Goal: Information Seeking & Learning: Learn about a topic

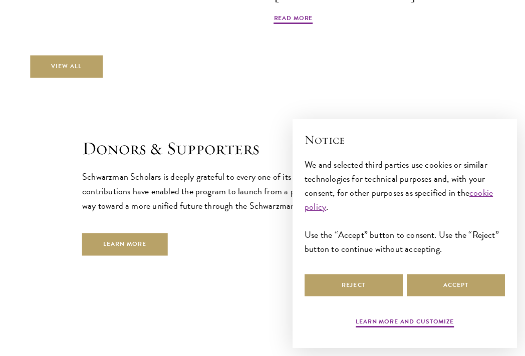
scroll to position [2754, 0]
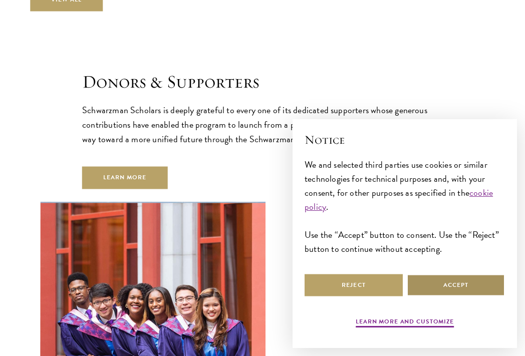
click at [426, 284] on button "Accept" at bounding box center [456, 285] width 98 height 23
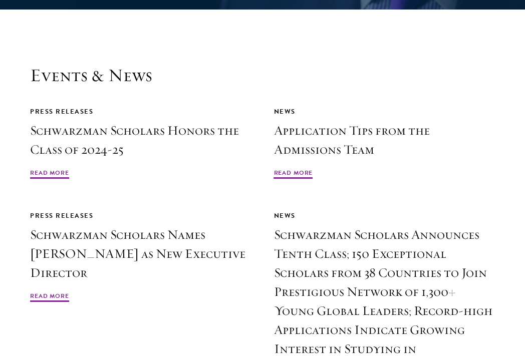
scroll to position [2315, 0]
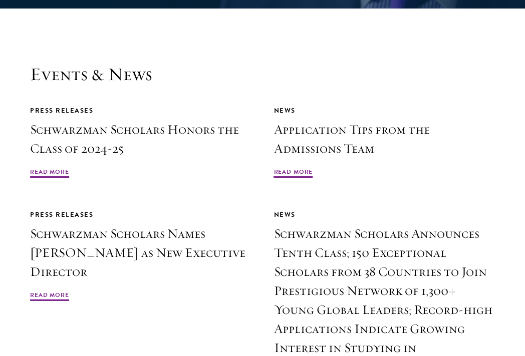
click at [301, 154] on div "Press Releases Schwarzman Scholars Honors the Class of 2024-25 Read More News A…" at bounding box center [262, 251] width 465 height 293
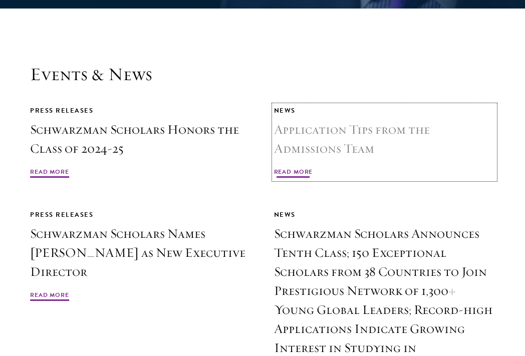
click at [301, 167] on span "Read More" at bounding box center [293, 173] width 39 height 12
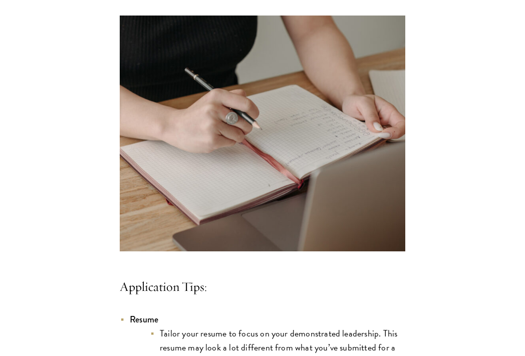
scroll to position [972, 0]
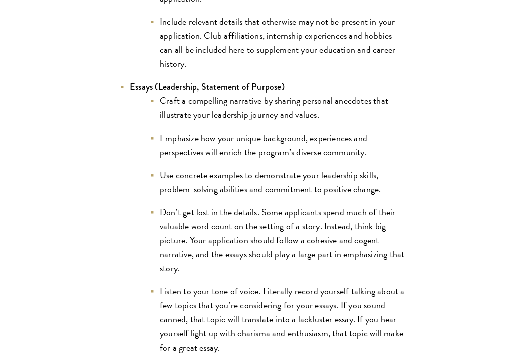
click at [288, 171] on li "Use concrete examples to demonstrate your leadership skills, problem-solving ab…" at bounding box center [278, 182] width 256 height 28
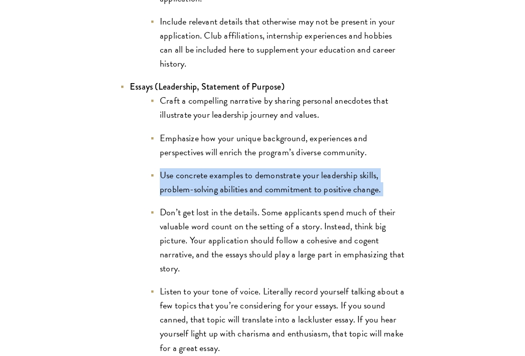
click at [288, 171] on li "Use concrete examples to demonstrate your leadership skills, problem-solving ab…" at bounding box center [278, 182] width 256 height 28
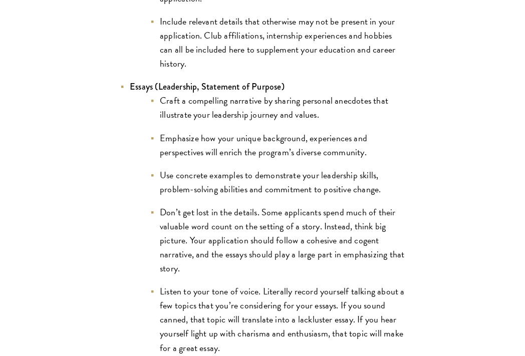
click at [299, 107] on li "Craft a compelling narrative by sharing personal anecdotes that illustrate your…" at bounding box center [278, 108] width 256 height 28
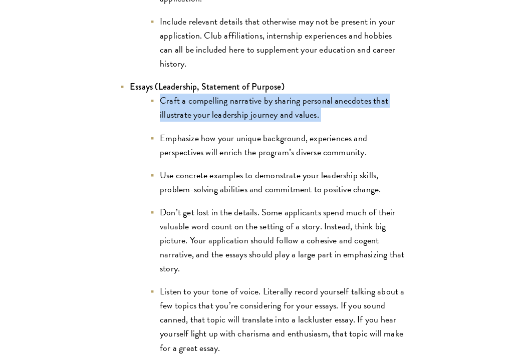
click at [299, 107] on li "Craft a compelling narrative by sharing personal anecdotes that illustrate your…" at bounding box center [278, 108] width 256 height 28
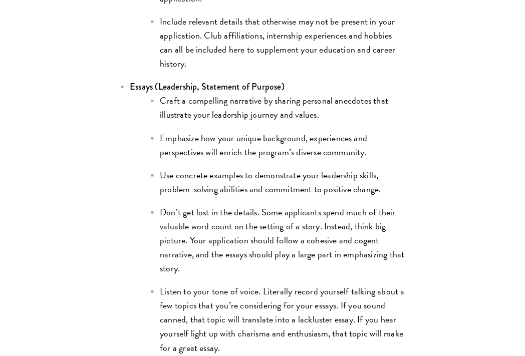
click at [300, 132] on li "Emphasize how your unique background, experiences and perspectives will enrich …" at bounding box center [278, 145] width 256 height 28
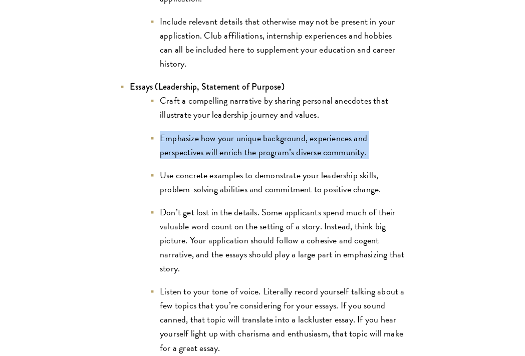
click at [300, 132] on li "Emphasize how your unique background, experiences and perspectives will enrich …" at bounding box center [278, 145] width 256 height 28
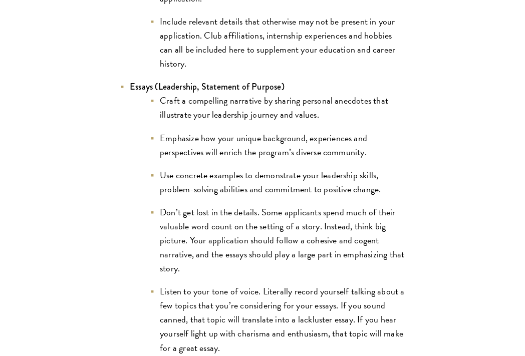
click at [300, 172] on li "Use concrete examples to demonstrate your leadership skills, problem-solving ab…" at bounding box center [278, 182] width 256 height 28
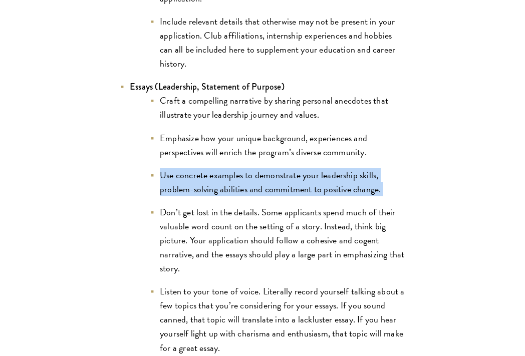
click at [300, 172] on li "Use concrete examples to demonstrate your leadership skills, problem-solving ab…" at bounding box center [278, 182] width 256 height 28
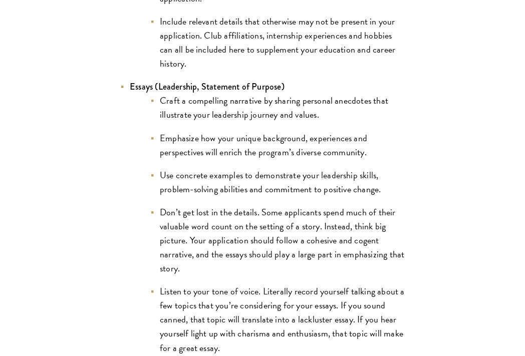
click at [300, 205] on li "Don’t get lost in the details. Some applicants spend much of their valuable wor…" at bounding box center [278, 240] width 256 height 70
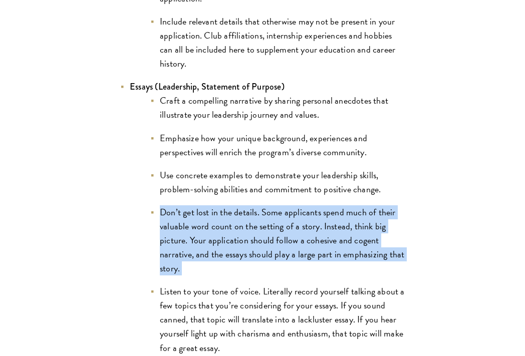
click at [300, 205] on li "Don’t get lost in the details. Some applicants spend much of their valuable wor…" at bounding box center [278, 240] width 256 height 70
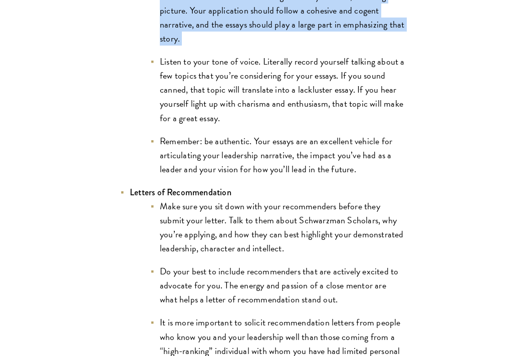
scroll to position [1257, 0]
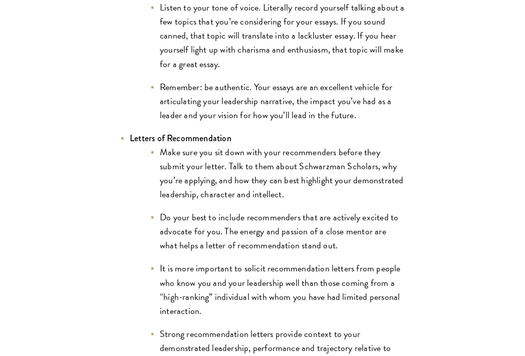
click at [300, 193] on ul "Make sure you sit down with your recommenders before they submit your letter. T…" at bounding box center [268, 264] width 276 height 238
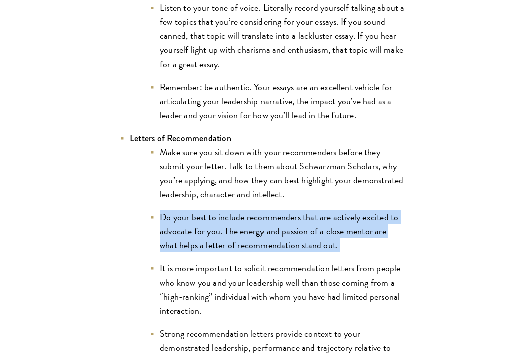
click at [300, 193] on ul "Make sure you sit down with your recommenders before they submit your letter. T…" at bounding box center [268, 264] width 276 height 238
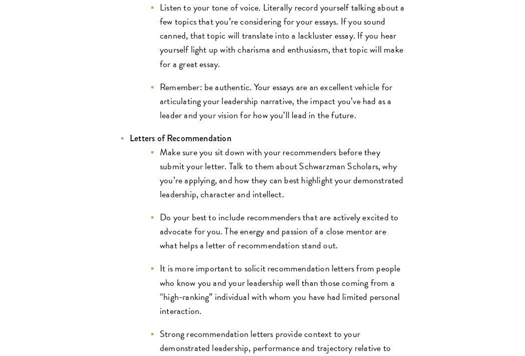
click at [304, 166] on li "Make sure you sit down with your recommenders before they submit your letter. T…" at bounding box center [278, 173] width 256 height 56
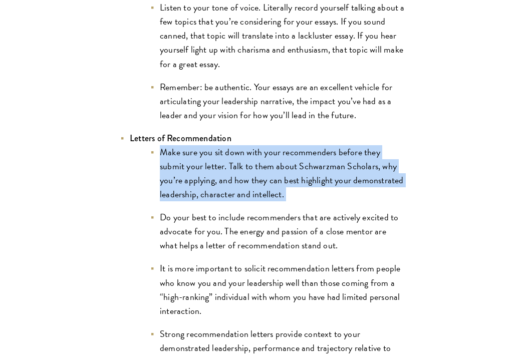
click at [304, 166] on li "Make sure you sit down with your recommenders before they submit your letter. T…" at bounding box center [278, 173] width 256 height 56
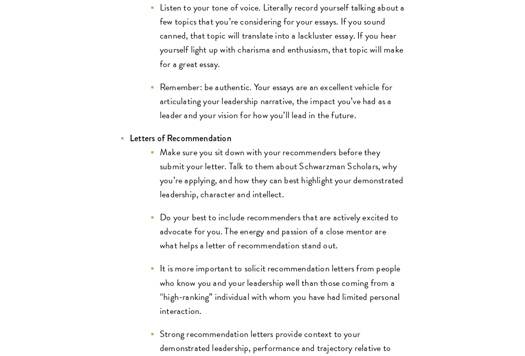
click at [304, 185] on li "Make sure you sit down with your recommenders before they submit your letter. T…" at bounding box center [278, 173] width 256 height 56
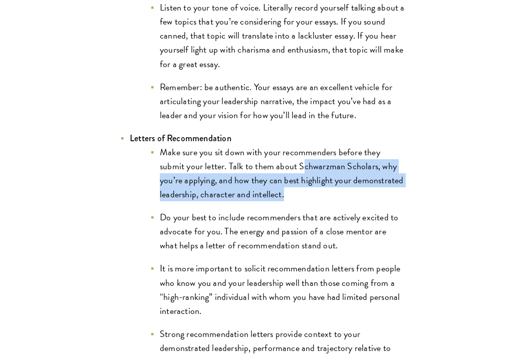
drag, startPoint x: 304, startPoint y: 150, endPoint x: 304, endPoint y: 174, distance: 24.6
click at [304, 174] on li "Make sure you sit down with your recommenders before they submit your letter. T…" at bounding box center [278, 173] width 256 height 56
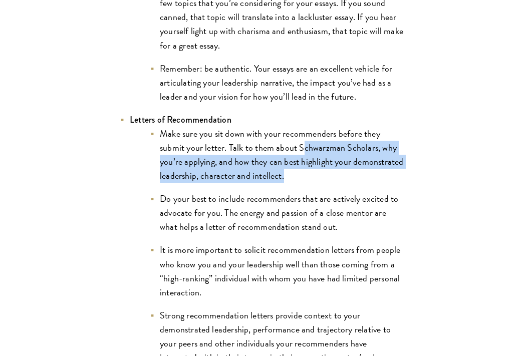
scroll to position [1278, 0]
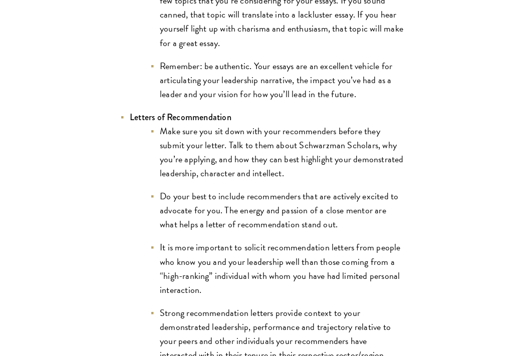
click at [305, 176] on ul "Make sure you sit down with your recommenders before they submit your letter. T…" at bounding box center [268, 243] width 276 height 238
click at [305, 189] on li "Do your best to include recommenders that are actively excited to advocate for …" at bounding box center [278, 210] width 256 height 42
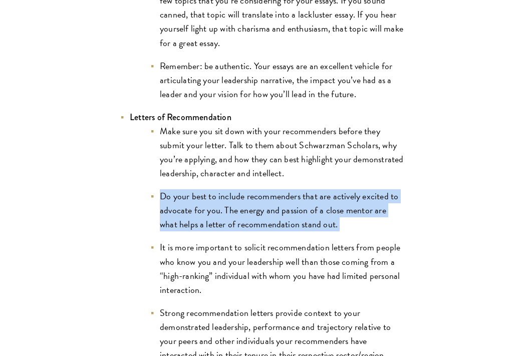
click at [305, 189] on li "Do your best to include recommenders that are actively excited to advocate for …" at bounding box center [278, 210] width 256 height 42
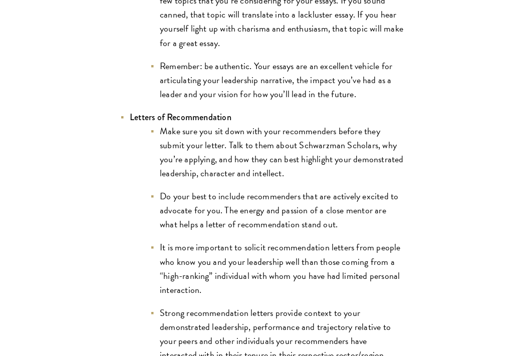
click at [306, 191] on li "Do your best to include recommenders that are actively excited to advocate for …" at bounding box center [278, 210] width 256 height 42
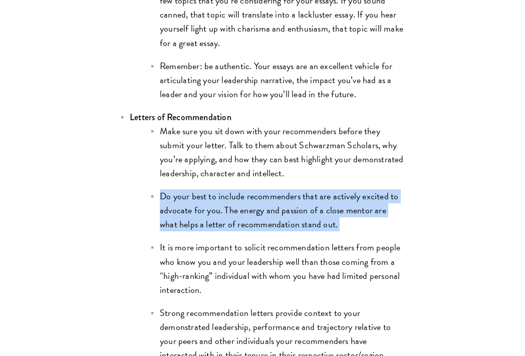
click at [306, 191] on li "Do your best to include recommenders that are actively excited to advocate for …" at bounding box center [278, 210] width 256 height 42
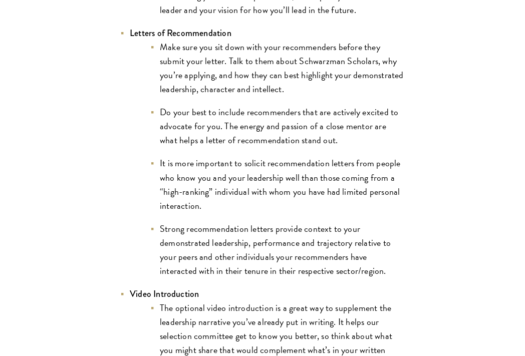
click at [306, 191] on li "It is more important to solicit recommendation letters from people who know you…" at bounding box center [278, 184] width 256 height 56
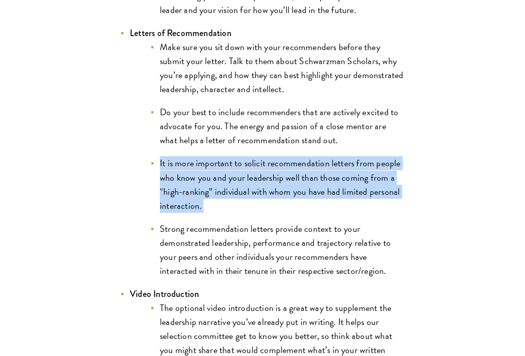
click at [306, 191] on li "It is more important to solicit recommendation letters from people who know you…" at bounding box center [278, 184] width 256 height 56
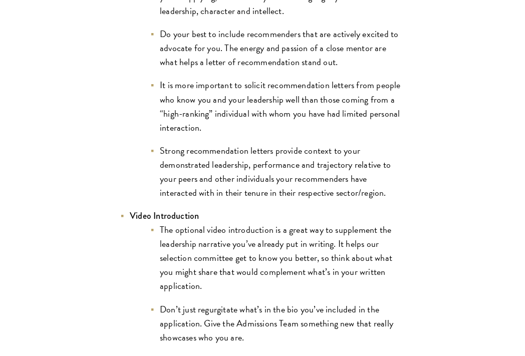
click at [304, 223] on li "The optional video introduction is a great way to supplement the leadership nar…" at bounding box center [278, 258] width 256 height 70
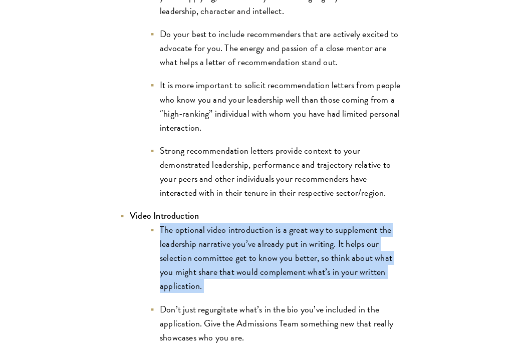
click at [304, 223] on li "The optional video introduction is a great way to supplement the leadership nar…" at bounding box center [278, 258] width 256 height 70
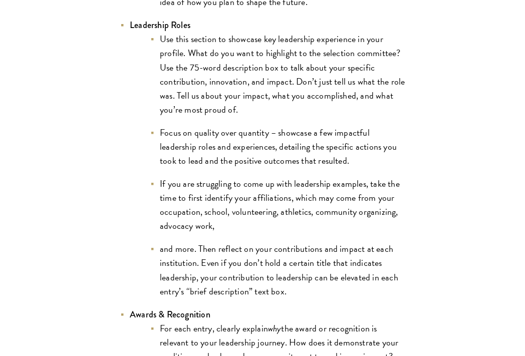
scroll to position [2109, 0]
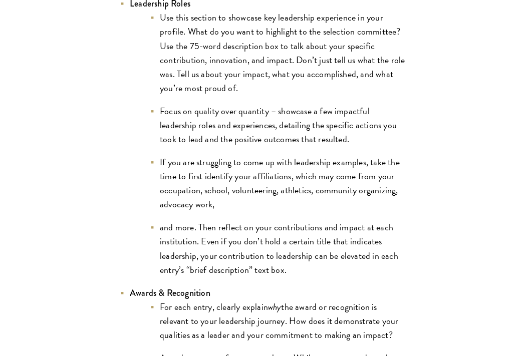
click at [309, 193] on li "If you are struggling to come up with leadership examples, take the time to fir…" at bounding box center [278, 183] width 256 height 56
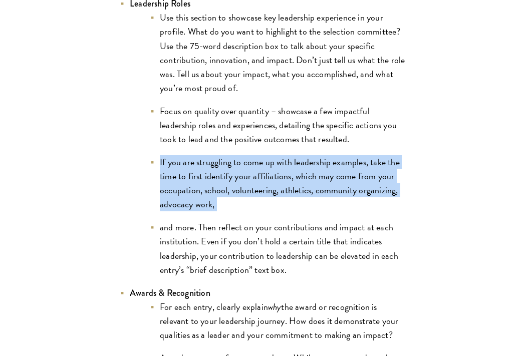
click at [309, 193] on li "If you are struggling to come up with leadership examples, take the time to fir…" at bounding box center [278, 183] width 256 height 56
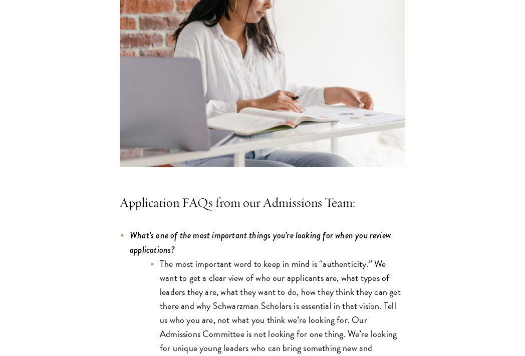
scroll to position [2724, 0]
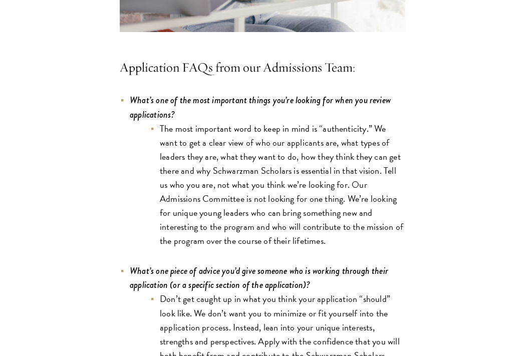
click at [309, 193] on li "The most important word to keep in mind is “authenticity.” We want to get a cle…" at bounding box center [278, 185] width 256 height 127
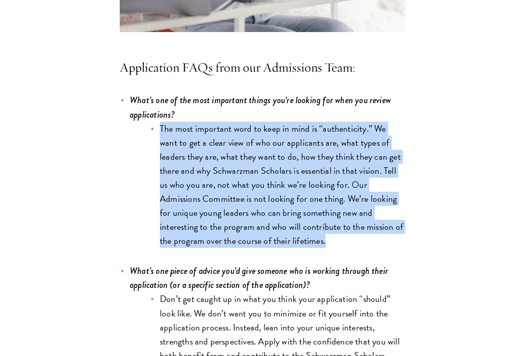
click at [309, 193] on li "The most important word to keep in mind is “authenticity.” We want to get a cle…" at bounding box center [278, 185] width 256 height 127
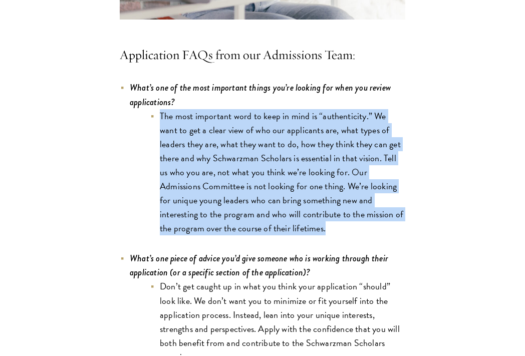
click at [309, 193] on li "The most important word to keep in mind is “authenticity.” We want to get a cle…" at bounding box center [278, 172] width 256 height 127
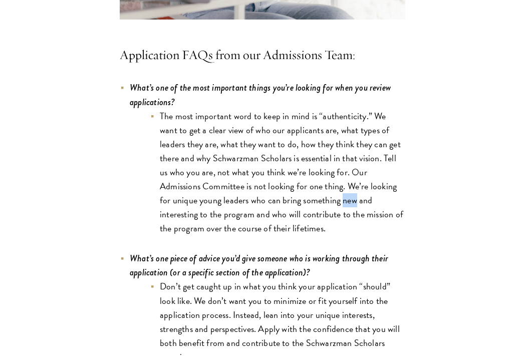
click at [309, 193] on li "The most important word to keep in mind is “authenticity.” We want to get a cle…" at bounding box center [278, 172] width 256 height 127
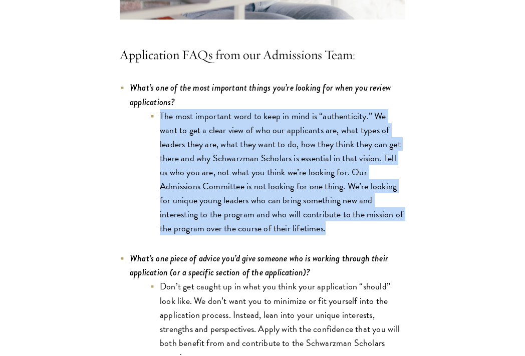
click at [309, 193] on li "The most important word to keep in mind is “authenticity.” We want to get a cle…" at bounding box center [278, 172] width 256 height 127
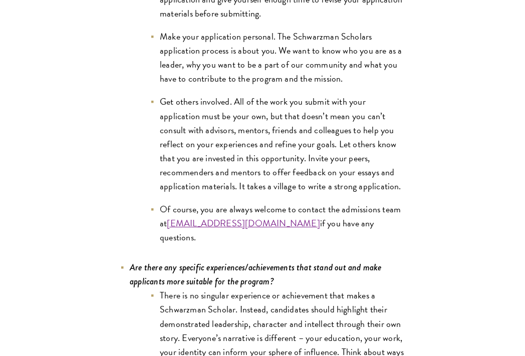
scroll to position [4465, 0]
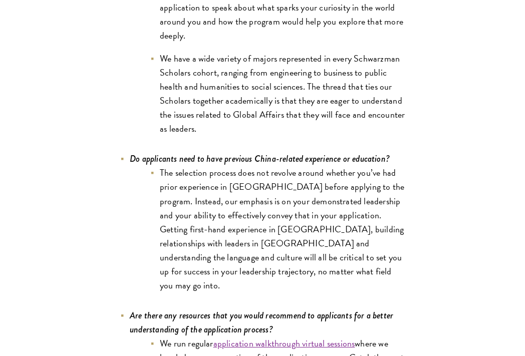
click at [329, 152] on icon "Do applicants need to have previous China-related experience or education?" at bounding box center [260, 158] width 260 height 13
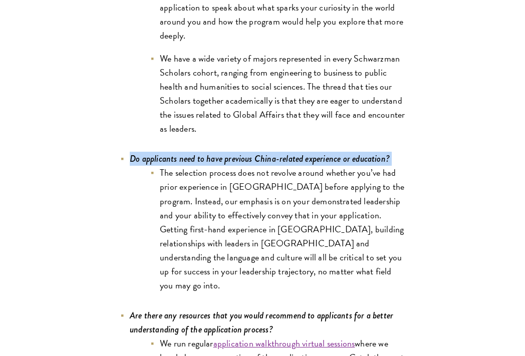
click at [329, 152] on icon "Do applicants need to have previous China-related experience or education?" at bounding box center [260, 158] width 260 height 13
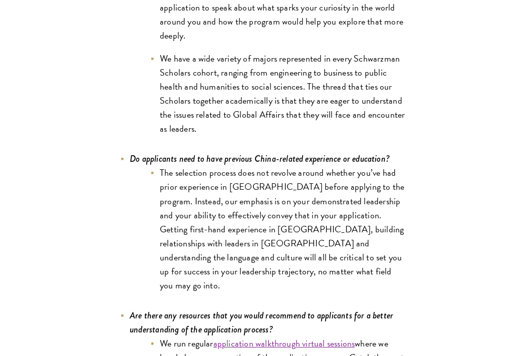
click at [330, 166] on li "The selection process does not revolve around whether you’ve had prior experien…" at bounding box center [278, 229] width 256 height 127
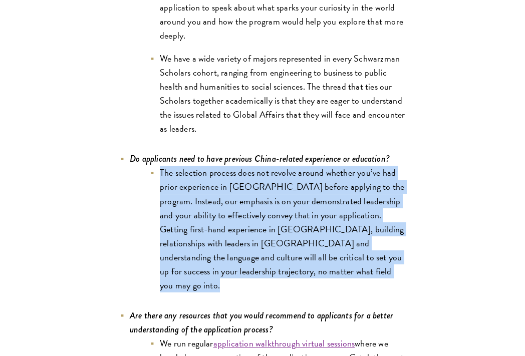
click at [330, 166] on li "The selection process does not revolve around whether you’ve had prior experien…" at bounding box center [278, 229] width 256 height 127
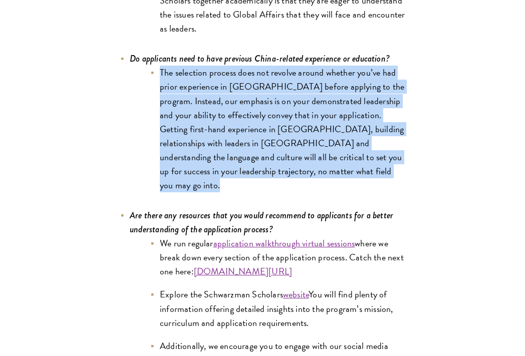
scroll to position [4626, 0]
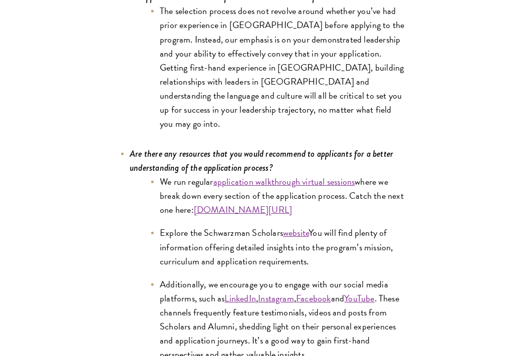
click at [251, 226] on li "Explore the Schwarzman Scholars website You will find plenty of information off…" at bounding box center [278, 247] width 256 height 42
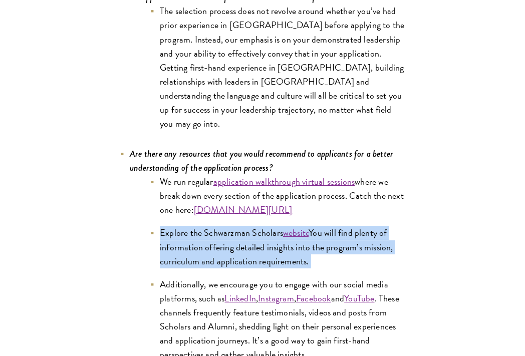
click at [251, 226] on li "Explore the Schwarzman Scholars website You will find plenty of information off…" at bounding box center [278, 247] width 256 height 42
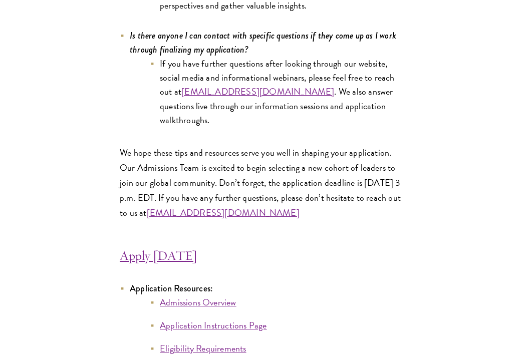
scroll to position [5080, 0]
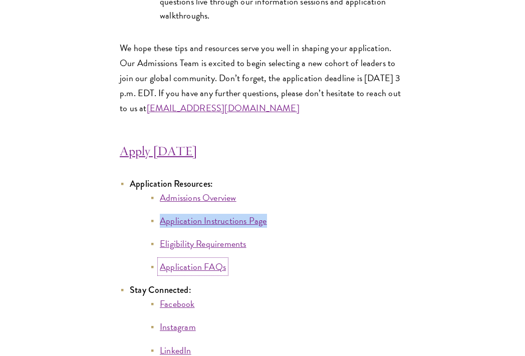
click at [208, 260] on link "Application FAQs" at bounding box center [193, 267] width 66 height 14
click at [219, 191] on link "Admissions Overview" at bounding box center [198, 198] width 77 height 14
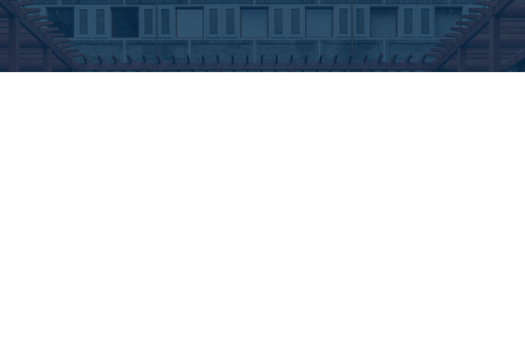
scroll to position [1881, 0]
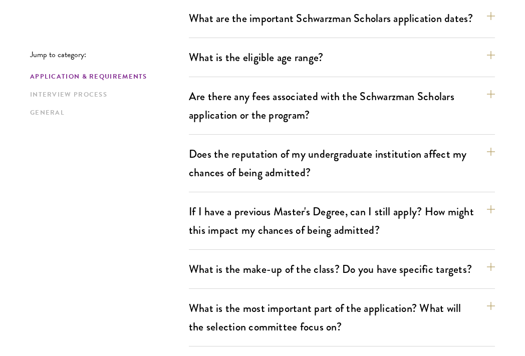
scroll to position [340, 0]
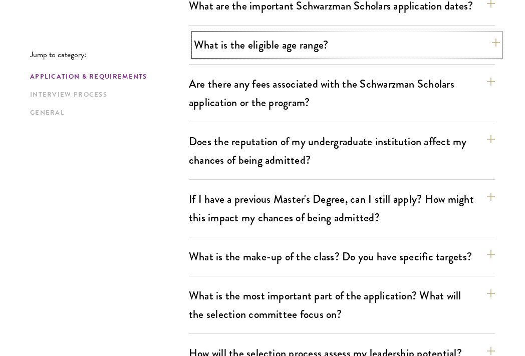
click at [361, 55] on button "What is the eligible age range?" at bounding box center [347, 45] width 306 height 23
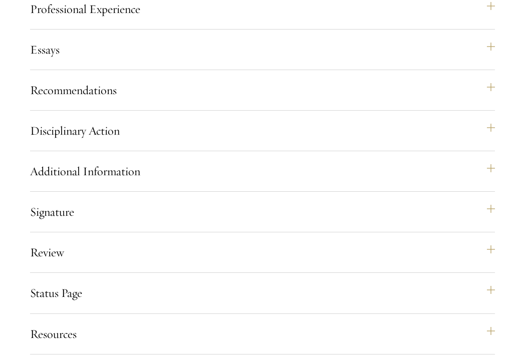
scroll to position [1198, 0]
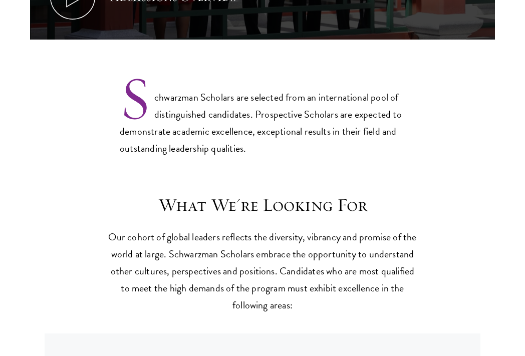
scroll to position [794, 0]
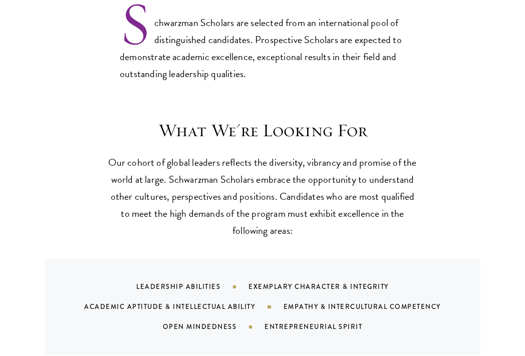
click at [270, 160] on p "Our cohort of global leaders reflects the diversity, vibrancy and promise of th…" at bounding box center [262, 196] width 311 height 85
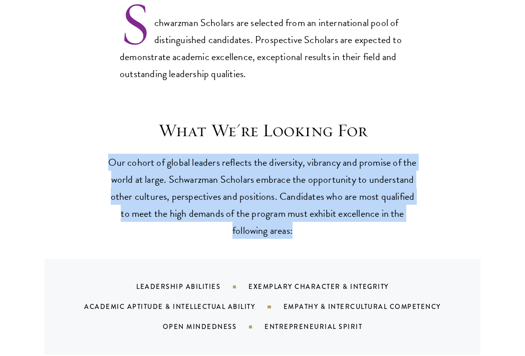
click at [270, 160] on p "Our cohort of global leaders reflects the diversity, vibrancy and promise of th…" at bounding box center [262, 196] width 311 height 85
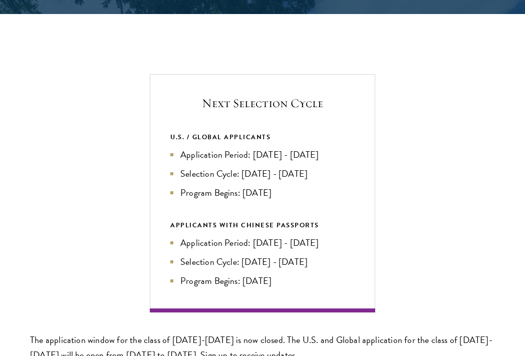
scroll to position [2049, 0]
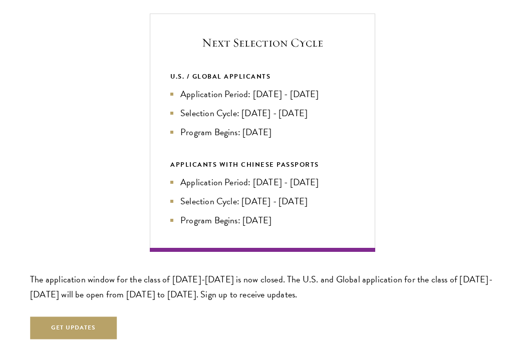
click at [283, 97] on li "Application Period: [DATE] - [DATE]" at bounding box center [262, 94] width 184 height 14
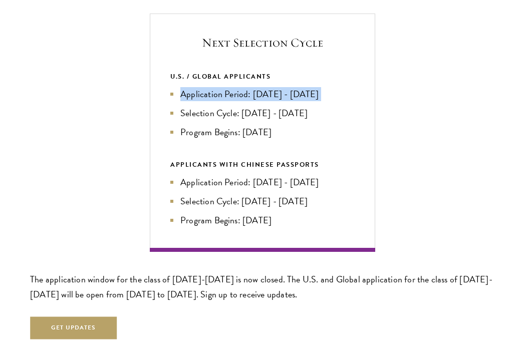
click at [283, 97] on li "Application Period: [DATE] - [DATE]" at bounding box center [262, 94] width 184 height 14
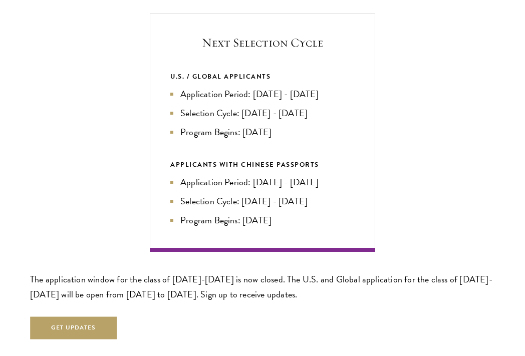
click at [284, 117] on li "Selection Cycle: [DATE] - [DATE]" at bounding box center [262, 113] width 184 height 14
click at [283, 138] on li "Program Begins: [DATE]" at bounding box center [262, 132] width 184 height 14
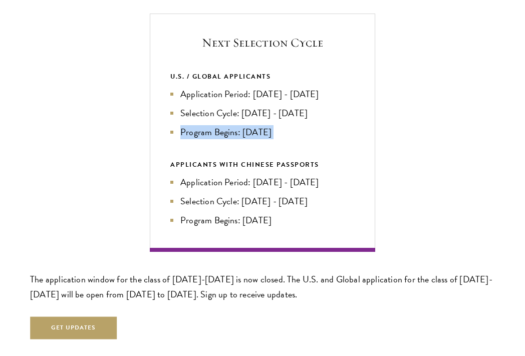
click at [283, 138] on li "Program Begins: [DATE]" at bounding box center [262, 132] width 184 height 14
click at [286, 100] on li "Application Period: [DATE] - [DATE]" at bounding box center [262, 94] width 184 height 14
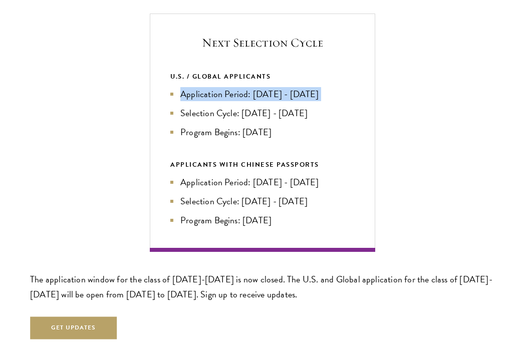
click at [286, 100] on li "Application Period: [DATE] - [DATE]" at bounding box center [262, 94] width 184 height 14
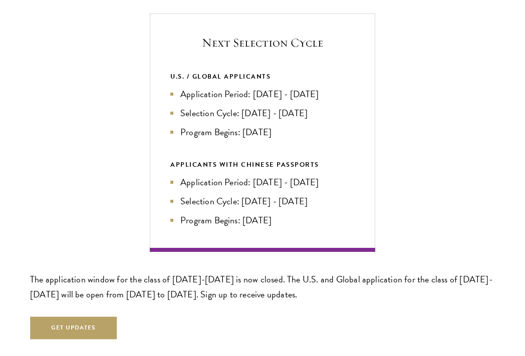
click at [286, 115] on li "Selection Cycle: [DATE] - [DATE]" at bounding box center [262, 113] width 184 height 14
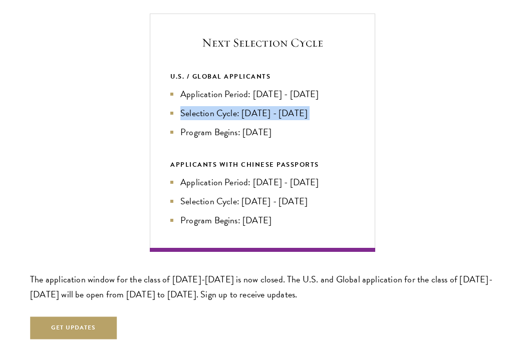
click at [286, 115] on li "Selection Cycle: [DATE] - [DATE]" at bounding box center [262, 113] width 184 height 14
click at [282, 140] on div "U.S. / GLOBAL APPLICANTS Application Period: [DATE] - [DATE] Selection Cycle: […" at bounding box center [262, 149] width 184 height 156
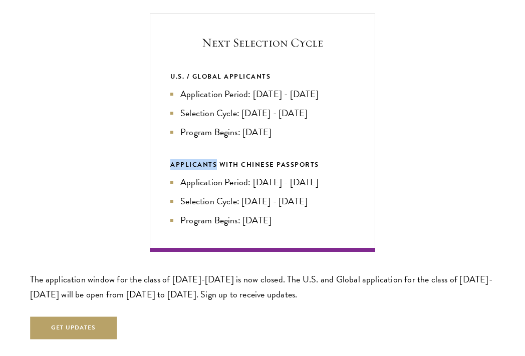
click at [282, 140] on div "U.S. / GLOBAL APPLICANTS Application Period: [DATE] - [DATE] Selection Cycle: […" at bounding box center [262, 149] width 184 height 156
click at [282, 129] on li "Program Begins: [DATE]" at bounding box center [262, 132] width 184 height 14
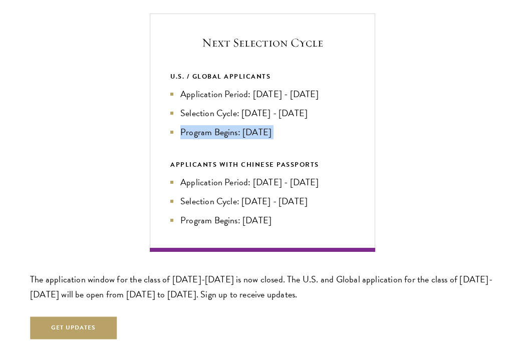
click at [282, 129] on li "Program Begins: [DATE]" at bounding box center [262, 132] width 184 height 14
click at [304, 98] on li "Application Period: [DATE] - [DATE]" at bounding box center [262, 94] width 184 height 14
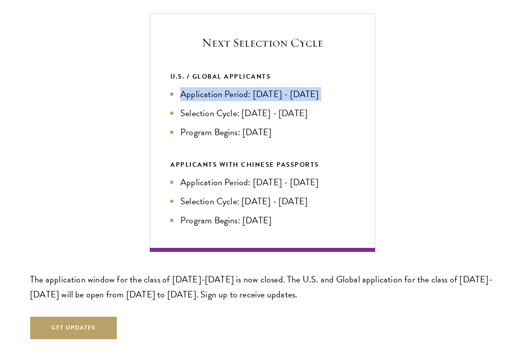
click at [304, 98] on li "Application Period: [DATE] - [DATE]" at bounding box center [262, 94] width 184 height 14
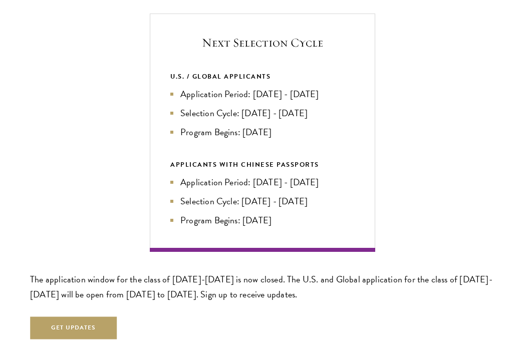
click at [297, 132] on li "Program Begins: [DATE]" at bounding box center [262, 132] width 184 height 14
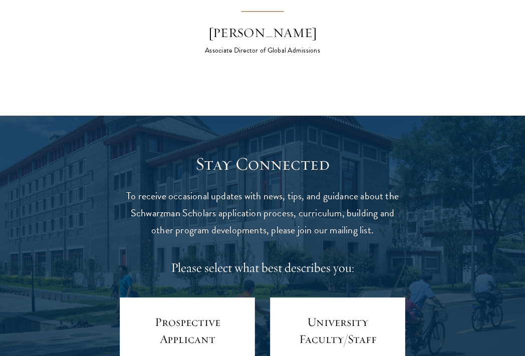
scroll to position [4390, 0]
